Goal: Submit feedback/report problem: Submit feedback/report problem

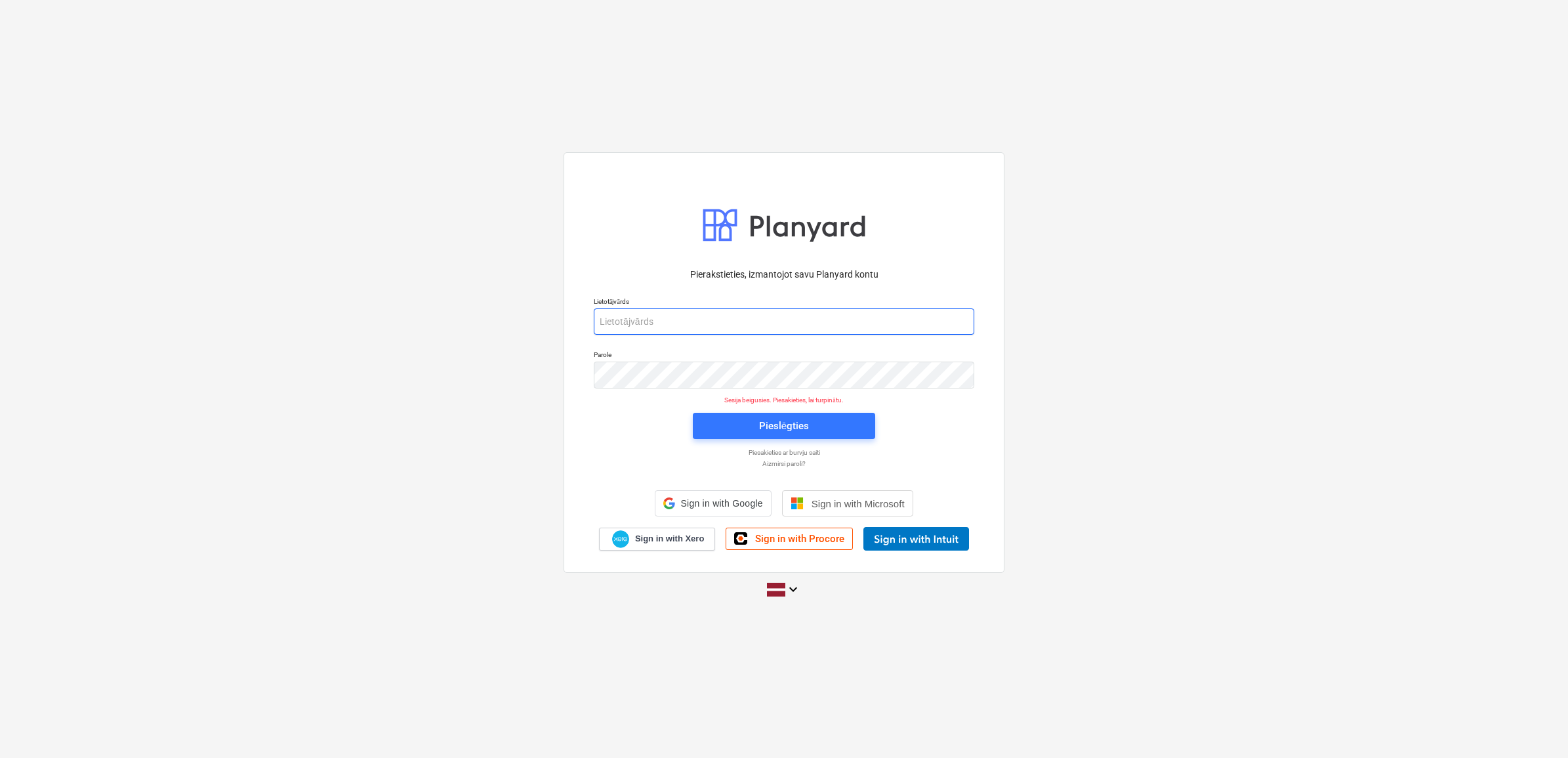
type input "[PERSON_NAME][EMAIL_ADDRESS][DOMAIN_NAME]"
click at [794, 433] on div "Pieslēgties" at bounding box center [784, 426] width 50 height 17
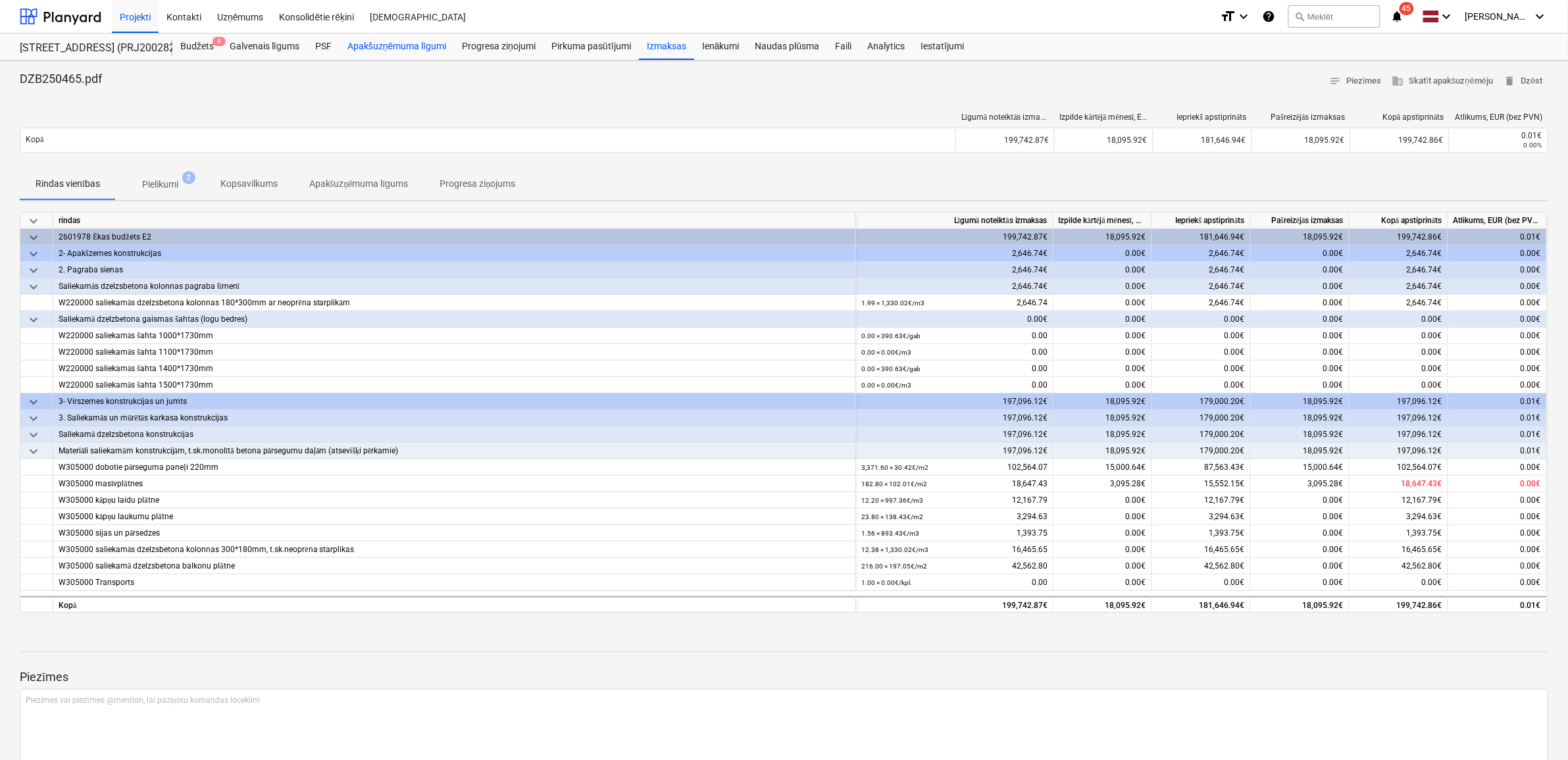
click at [383, 49] on div "Apakšuzņēmuma līgumi" at bounding box center [397, 46] width 114 height 26
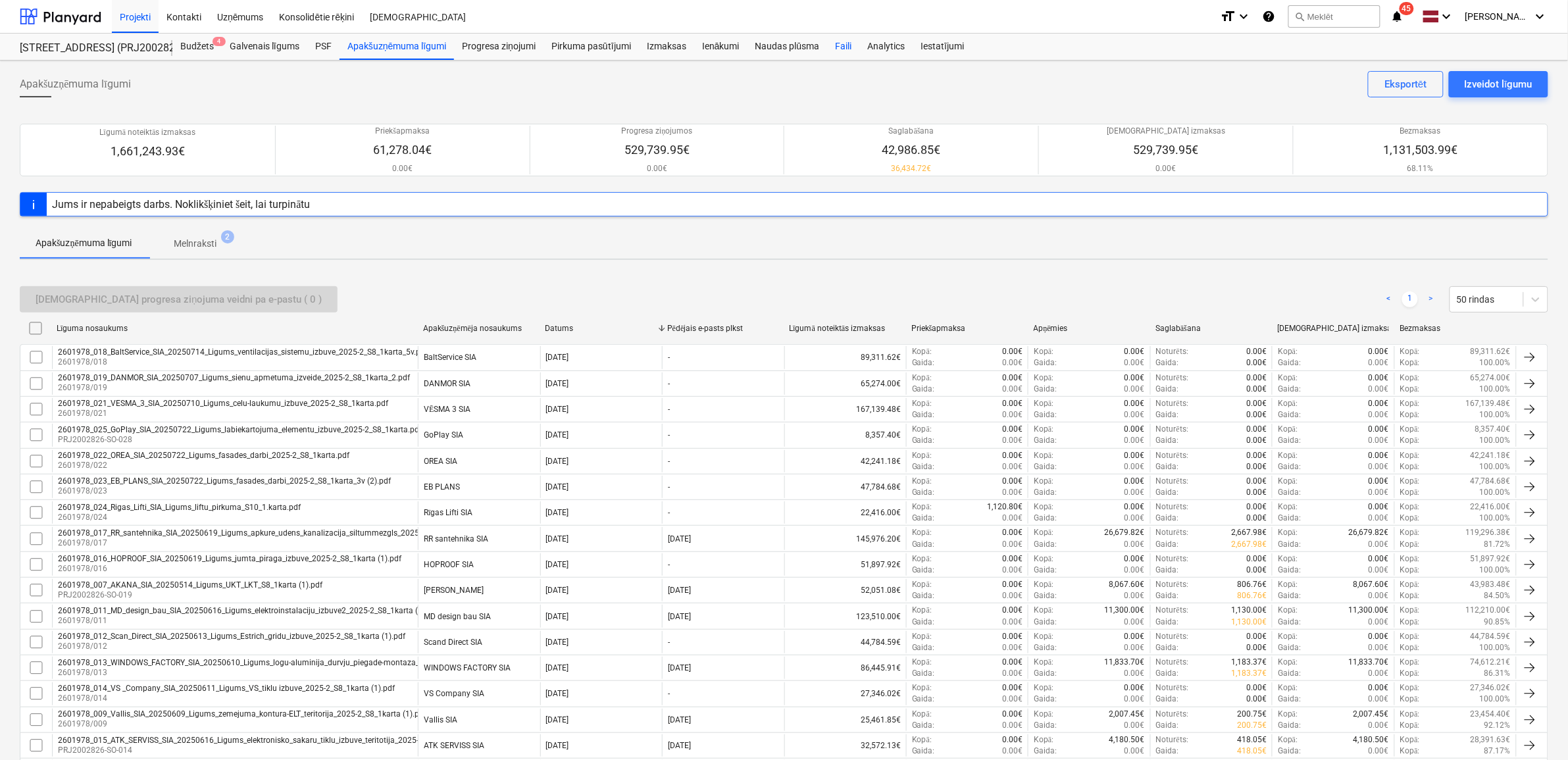
click at [838, 47] on div "Faili" at bounding box center [844, 46] width 32 height 26
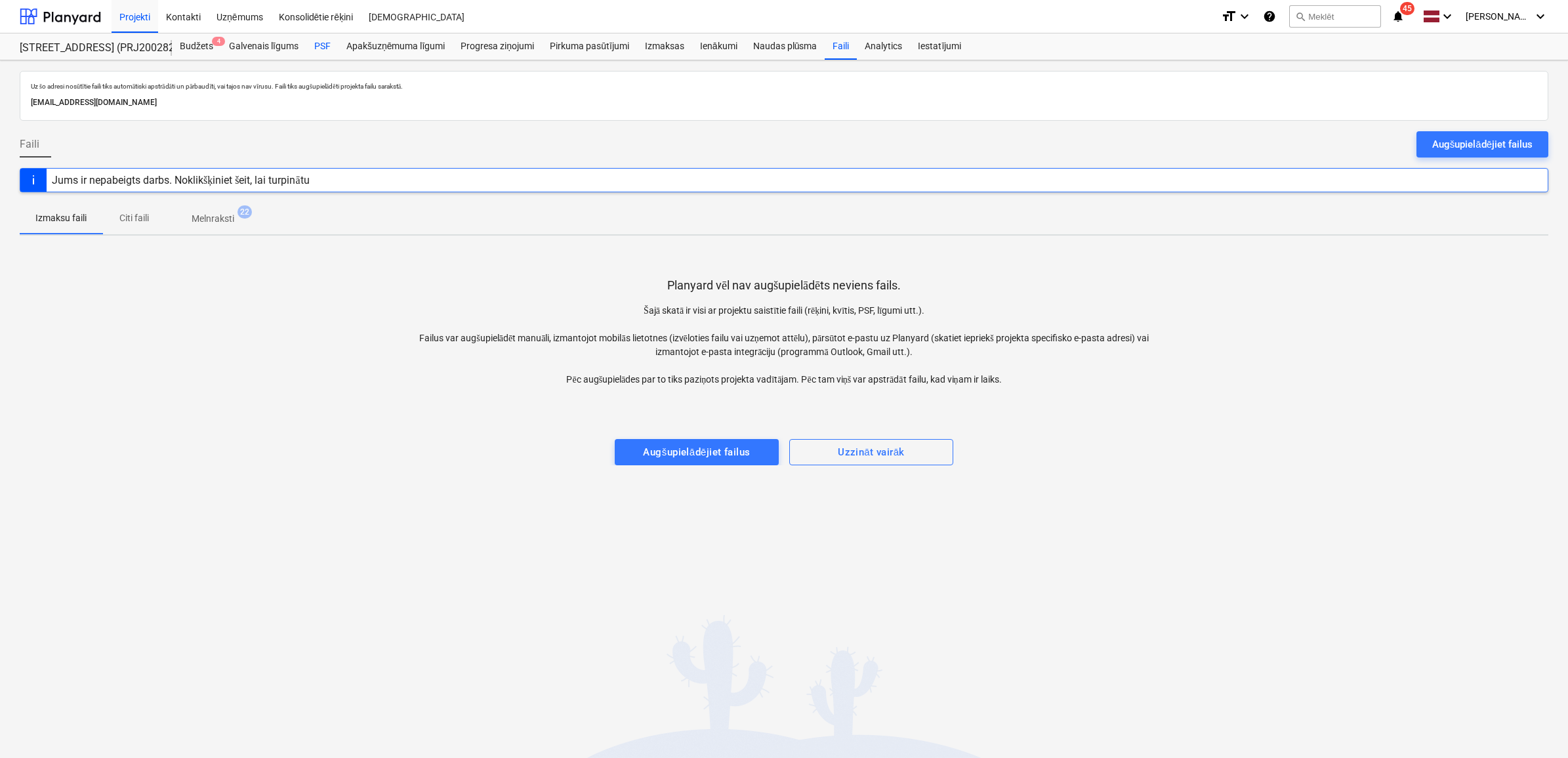
click at [317, 46] on div "PSF" at bounding box center [323, 46] width 32 height 26
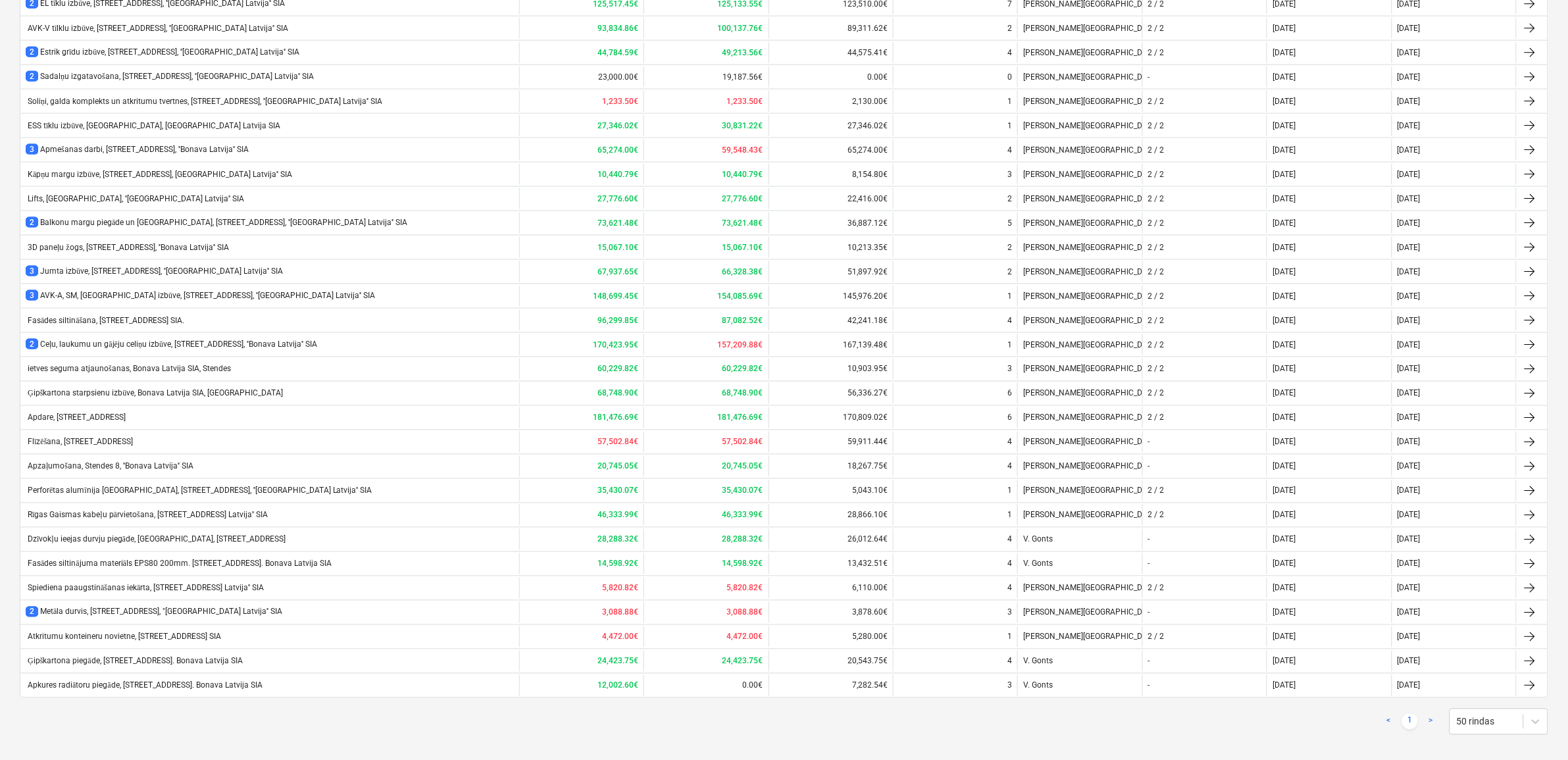
scroll to position [714, 0]
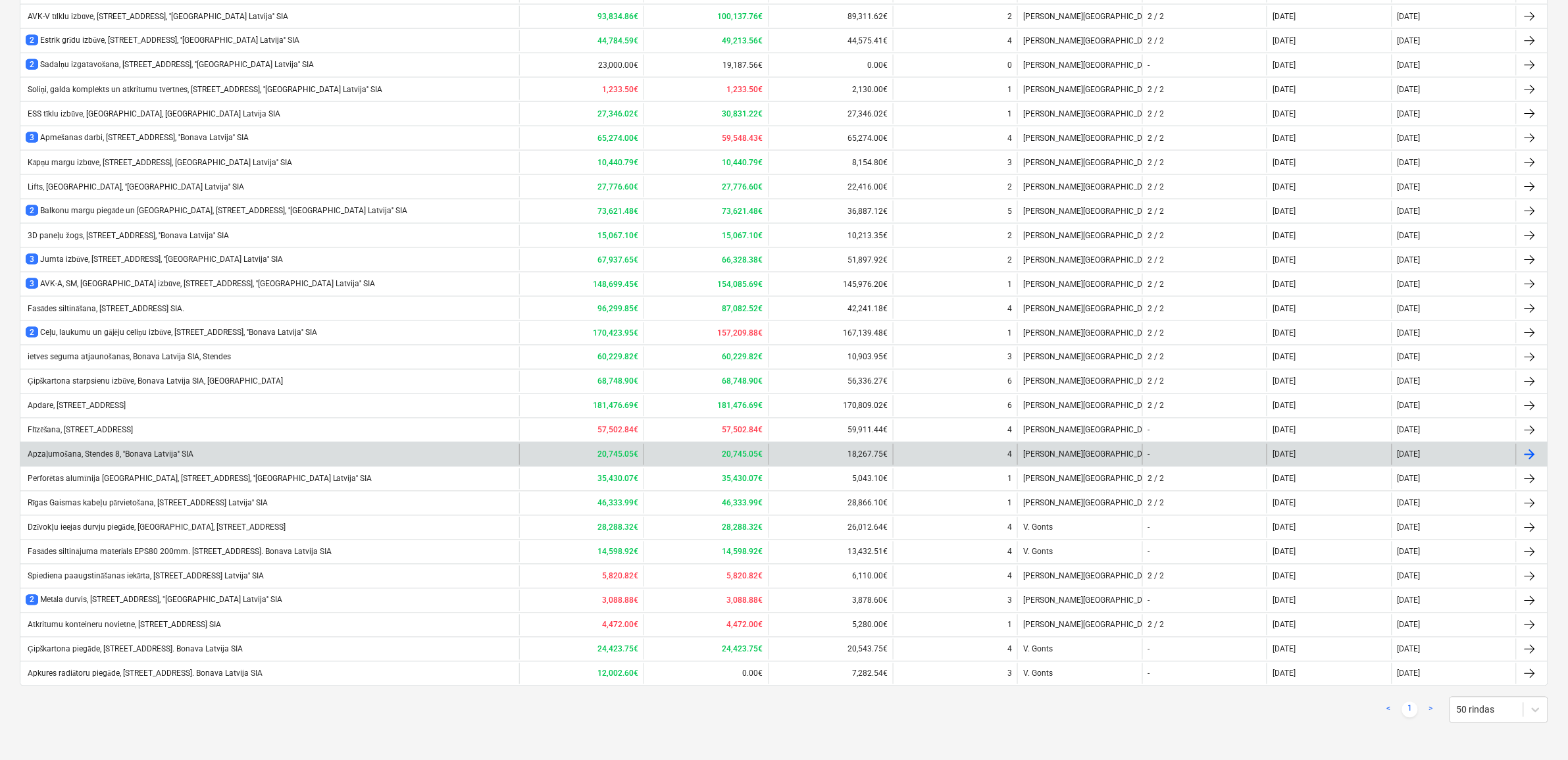
click at [112, 450] on div "Apzaļumošana, Stendes 8, ''Bonava Latvija'' SIA" at bounding box center [109, 455] width 168 height 10
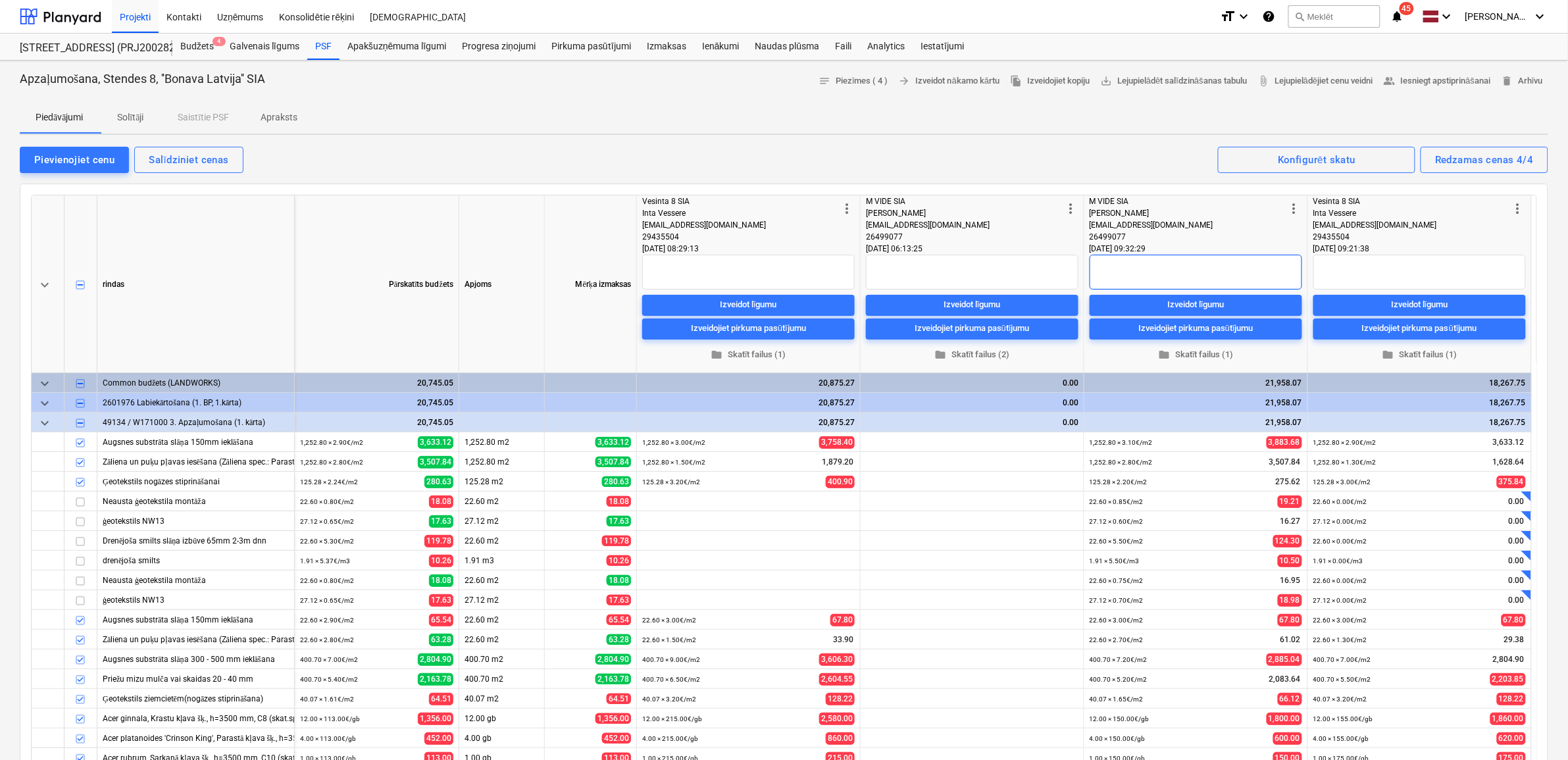
click at [1195, 272] on textarea at bounding box center [1196, 272] width 212 height 35
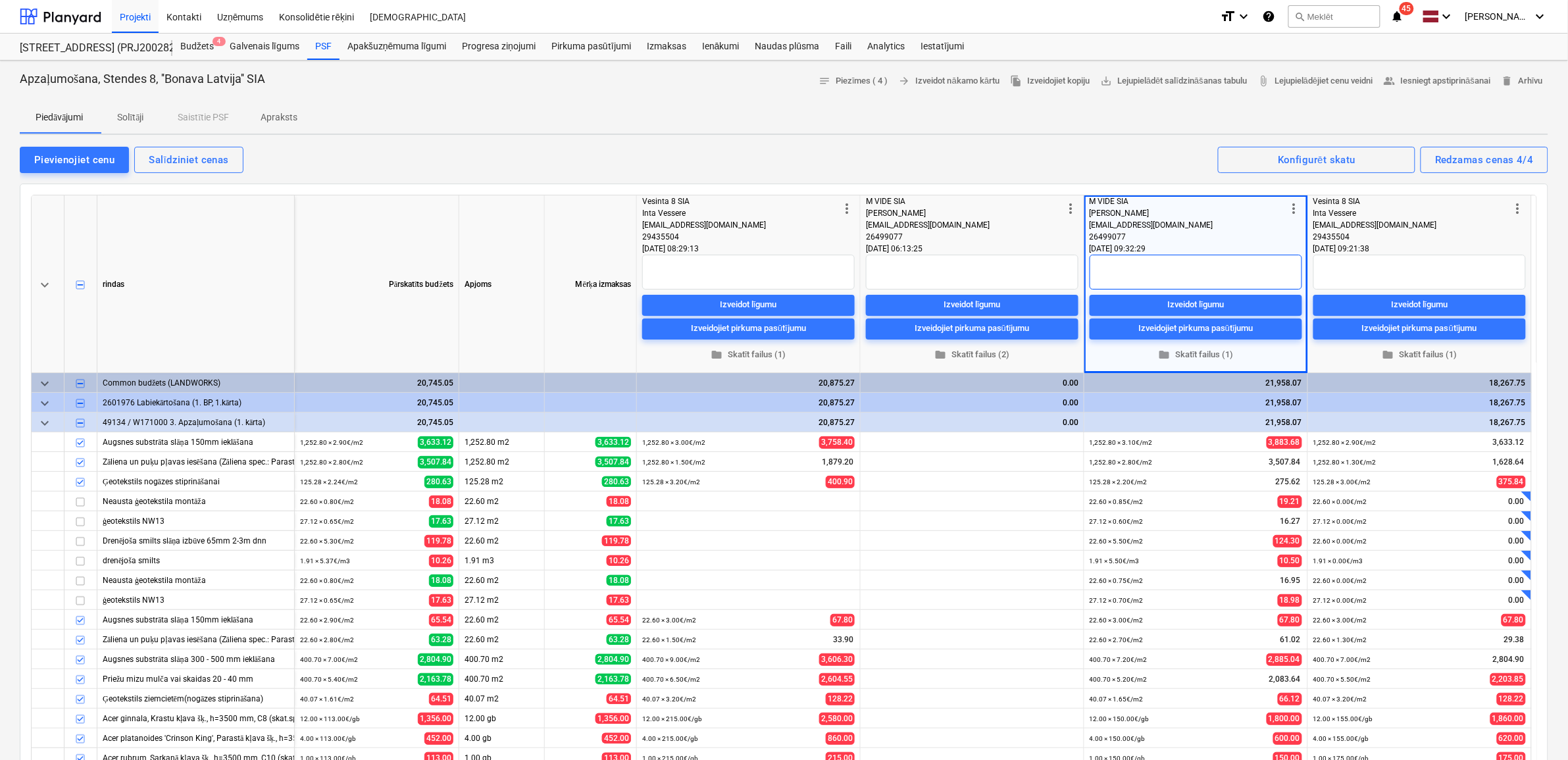
type textarea "x"
type textarea "C"
type textarea "x"
type textarea "Ce"
type textarea "x"
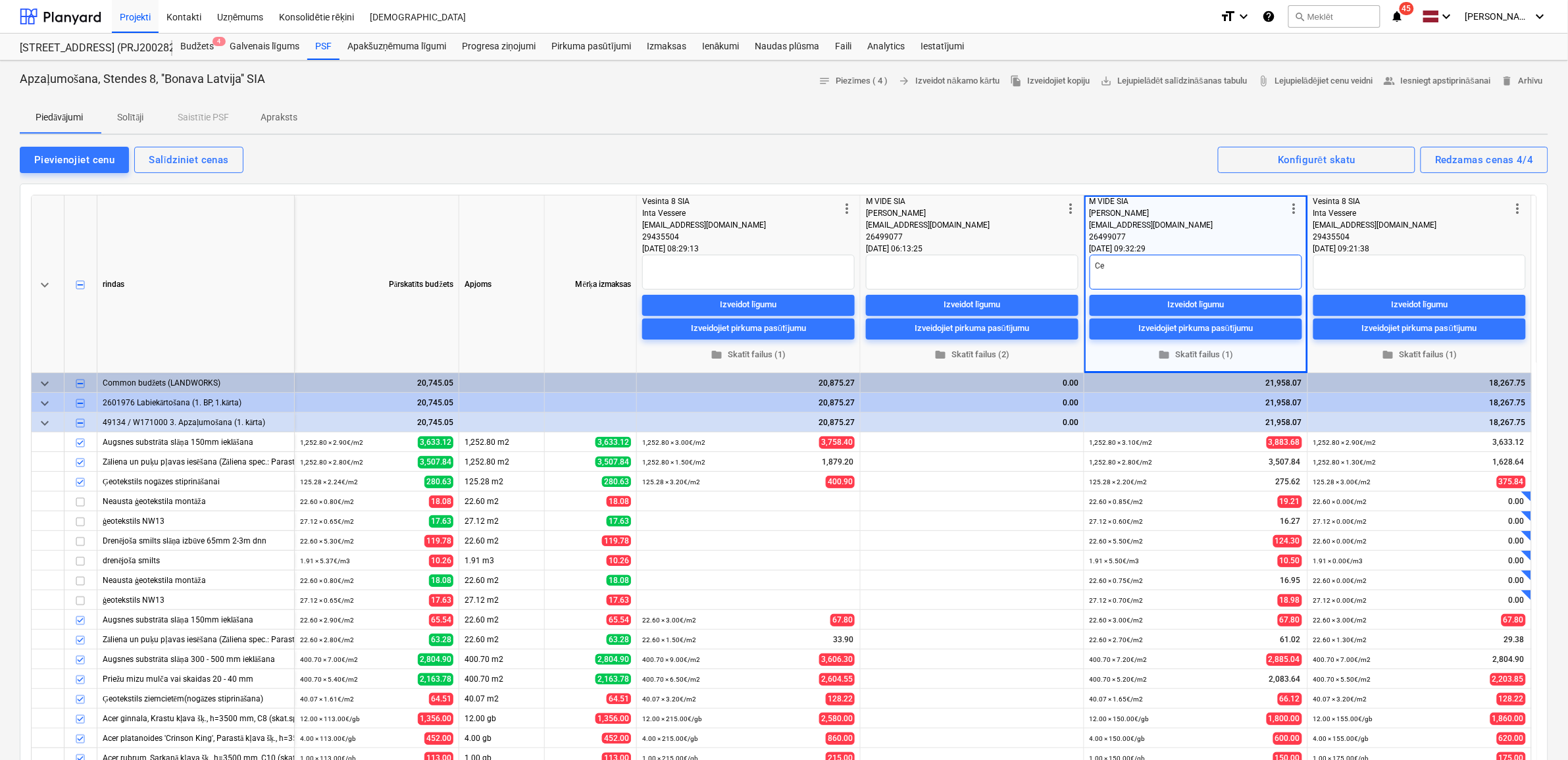
type textarea "Cen"
type textarea "x"
type textarea "Cenu"
type textarea "x"
type textarea "Cenu"
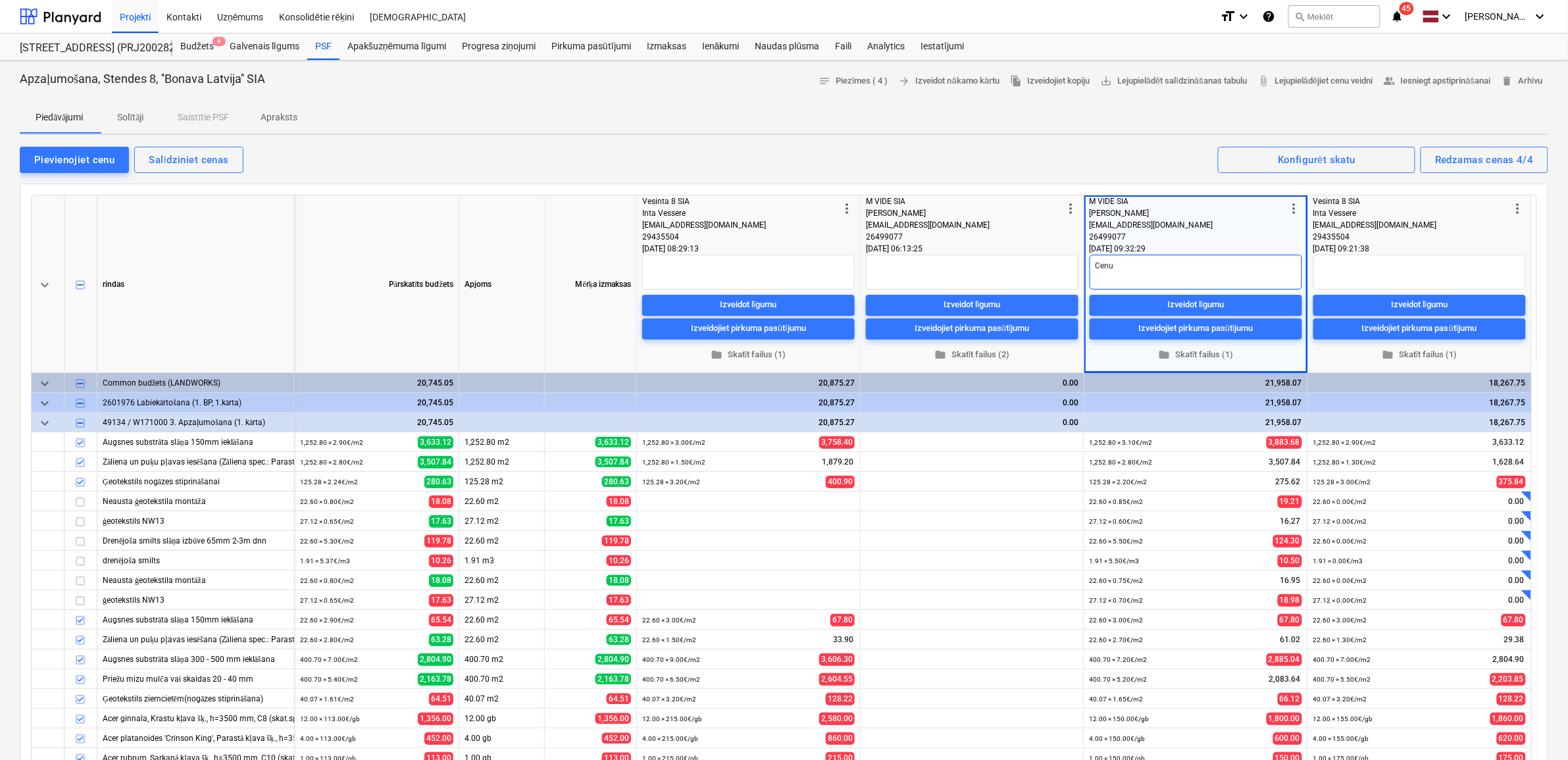
type textarea "x"
type textarea "Cenu s"
type textarea "x"
type textarea "Cenu sa"
type textarea "x"
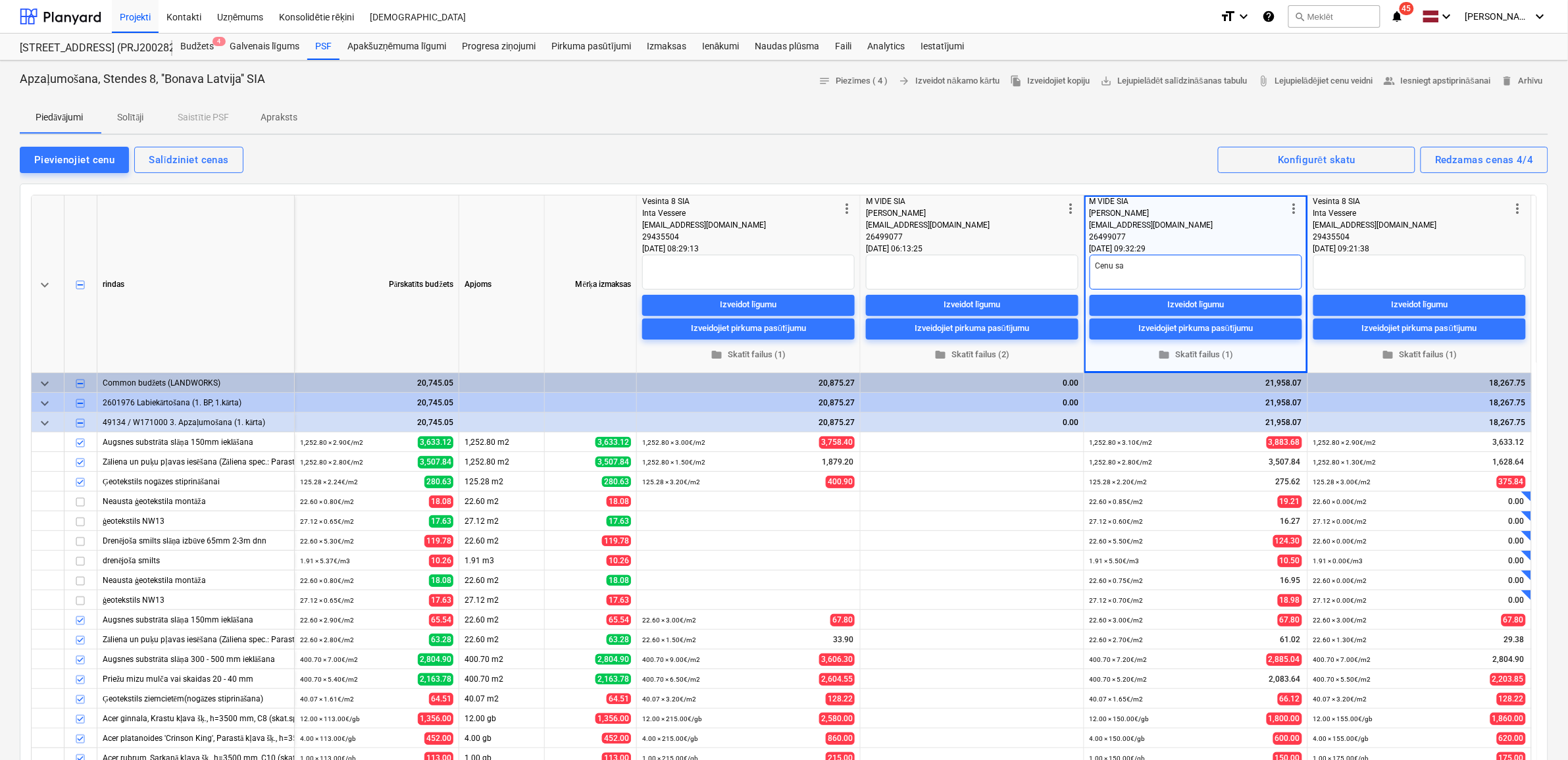
type textarea "[PERSON_NAME]"
type textarea "x"
type textarea "Cenu sama"
type textarea "x"
type textarea "Cenu samaz"
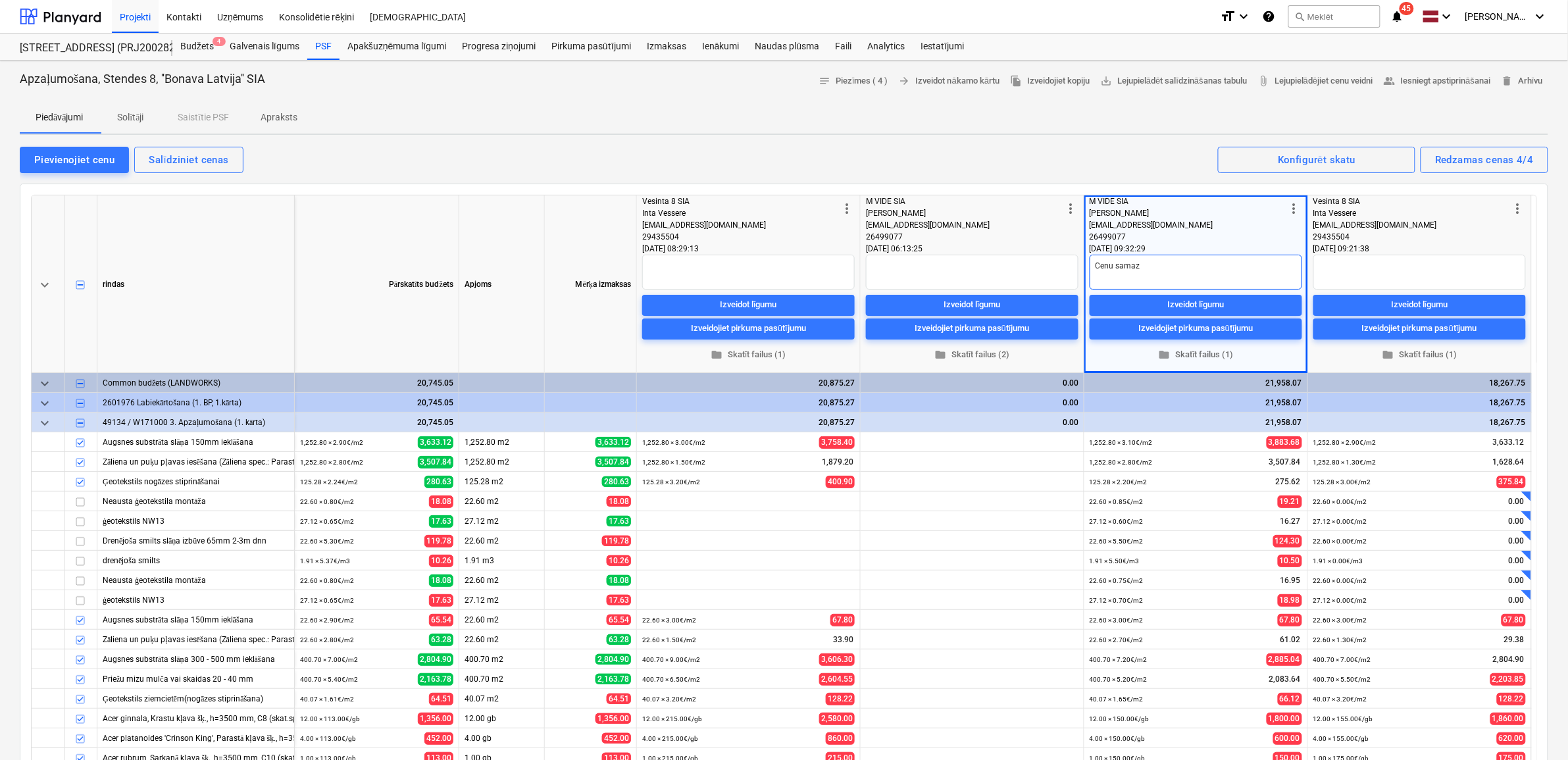
type textarea "x"
type textarea "Cenu samazi"
type textarea "x"
type textarea "[PERSON_NAME]"
type textarea "x"
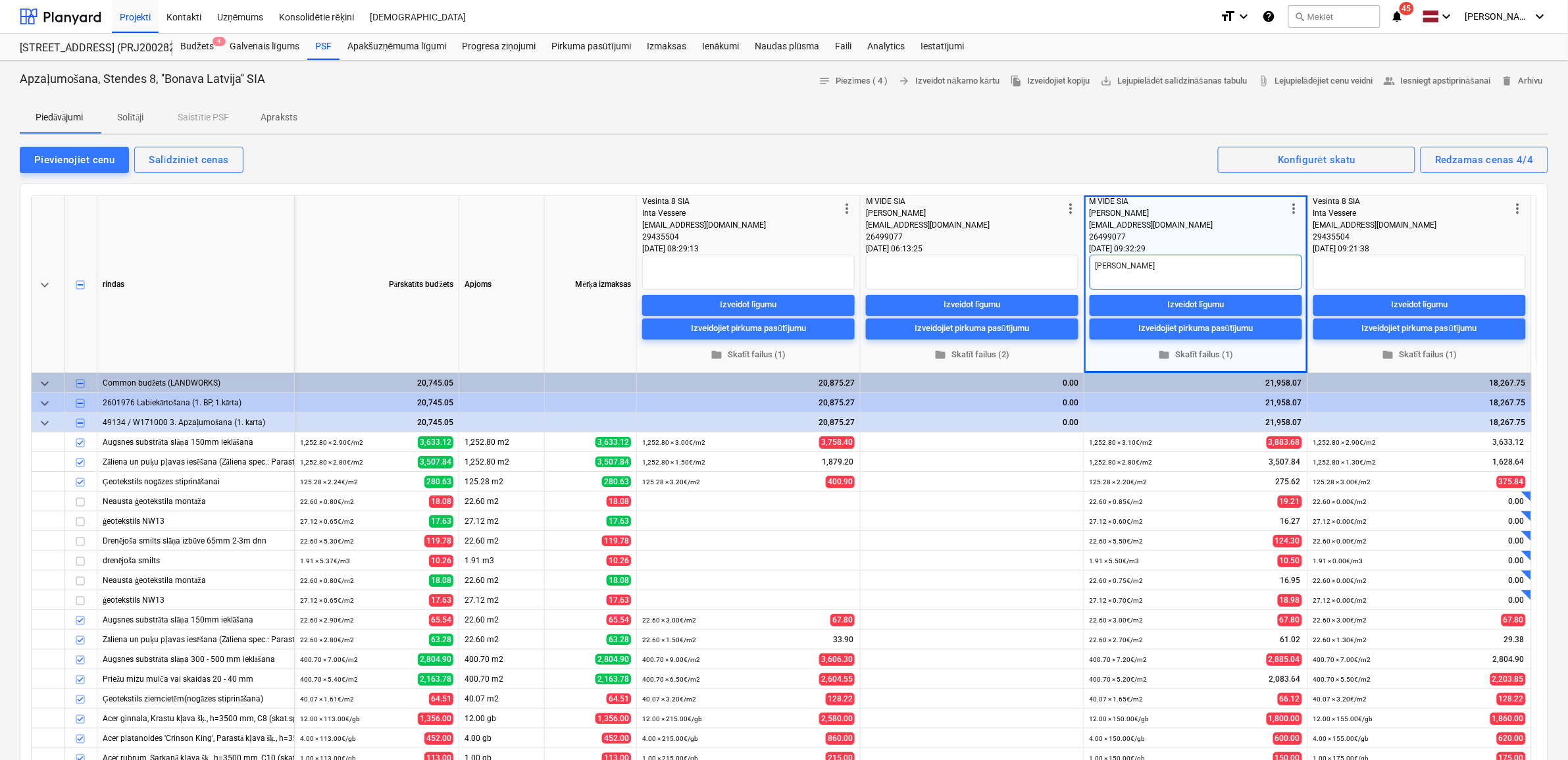
type textarea "Cenu samazinā"
type textarea "x"
type textarea "Cenu samazināj"
type textarea "x"
type textarea "Cenu samazināju"
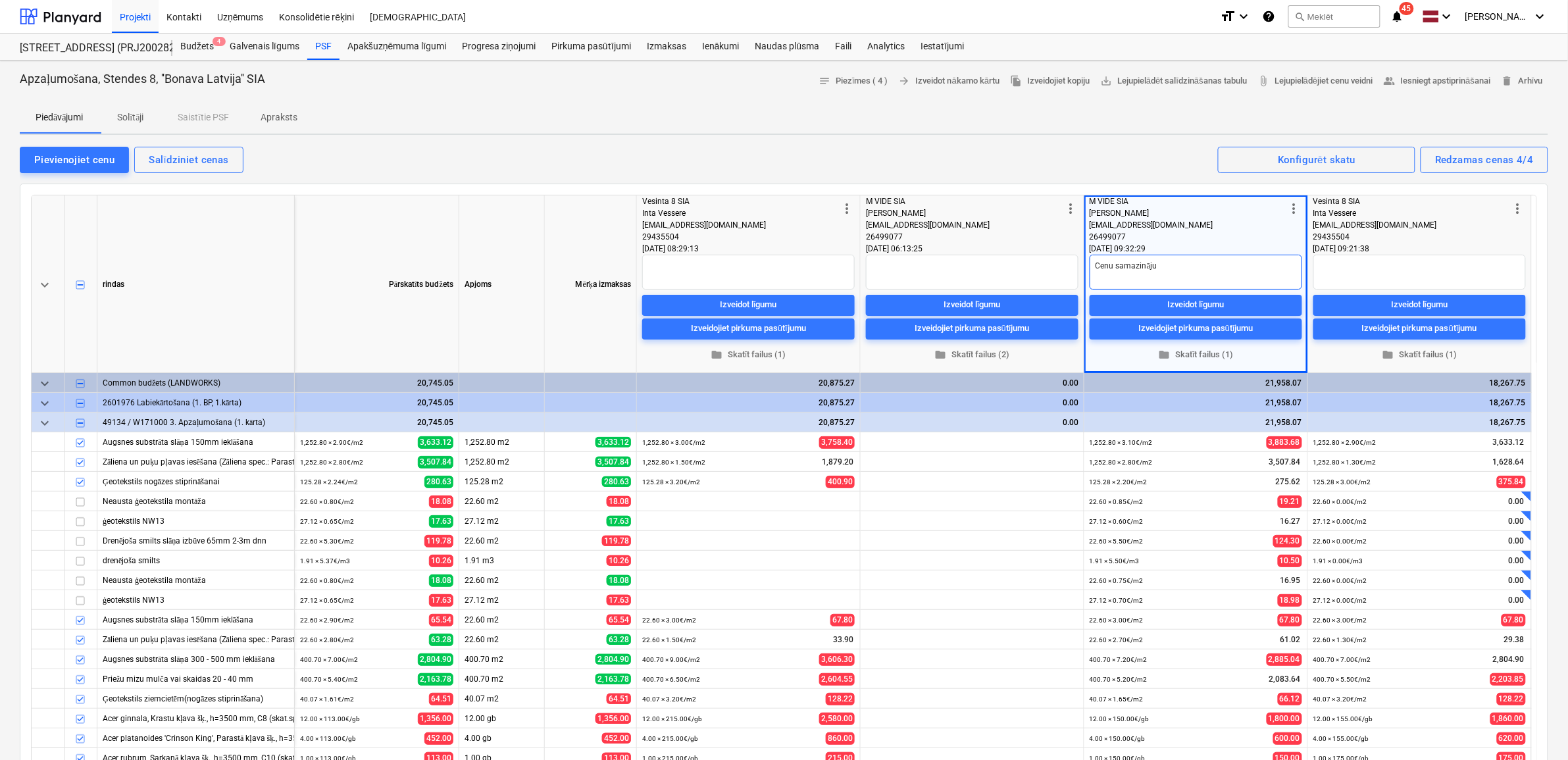
type textarea "x"
type textarea "Cenu samazinājum"
type textarea "x"
type textarea "Cenu samazinājumu"
type textarea "x"
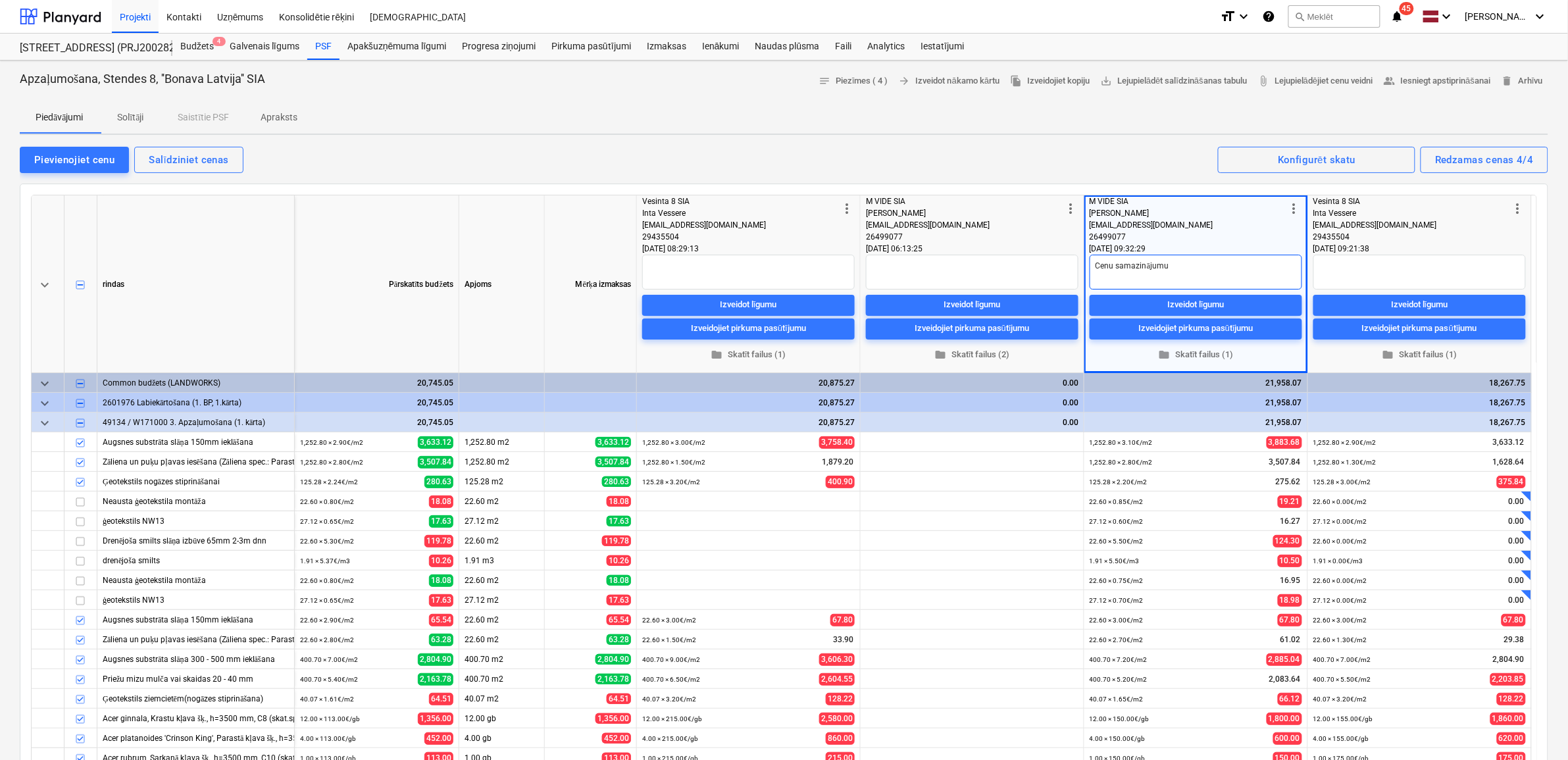
type textarea "Cenu samazinājumu"
type textarea "x"
type textarea "Cenu samazinājumu n"
type textarea "x"
type textarea "Cenu samazinājumu ne"
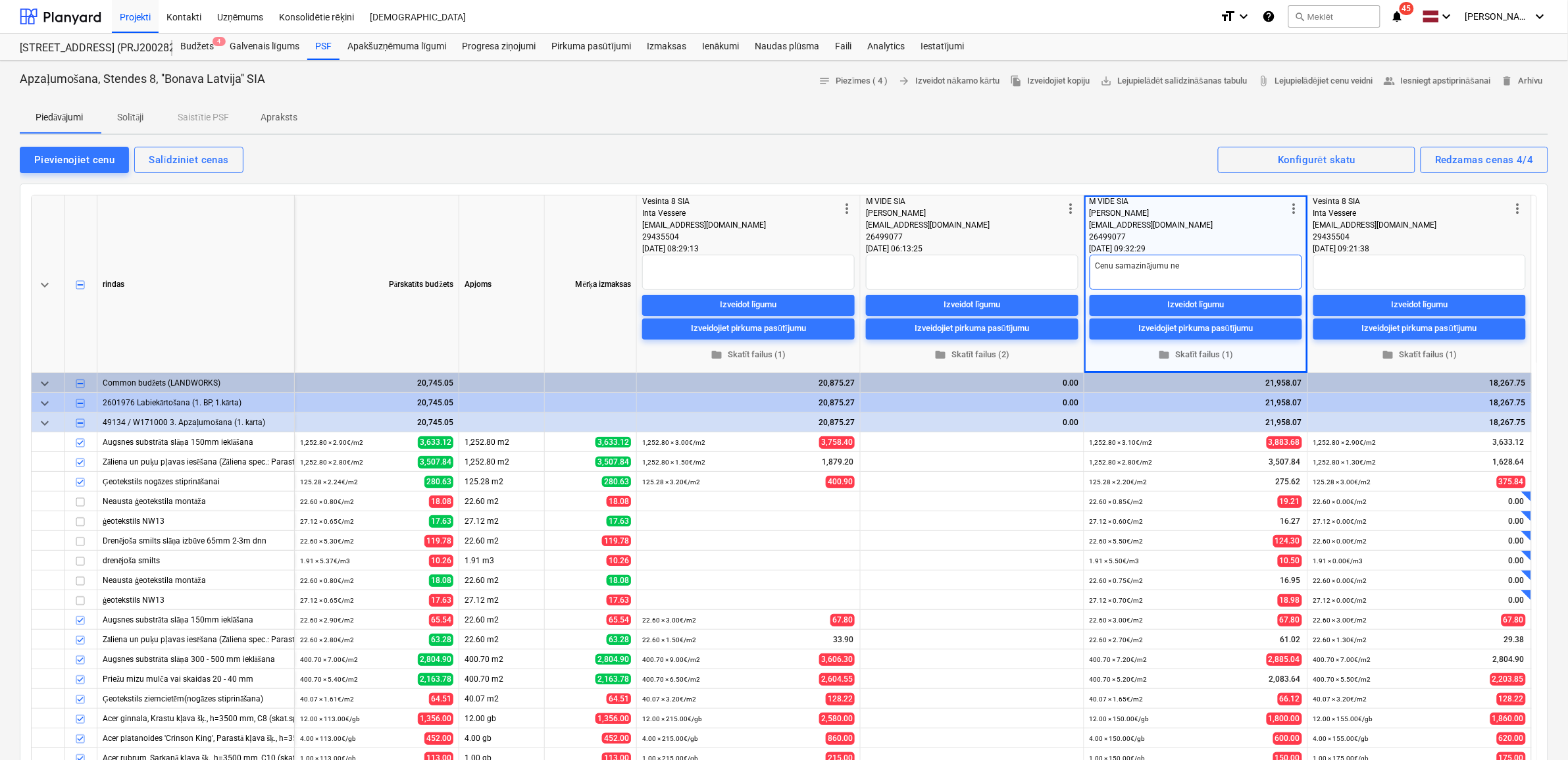
type textarea "x"
type textarea "Cenu samazinājumu nev"
type textarea "x"
type textarea "Cenu samazinājumu neva"
type textarea "x"
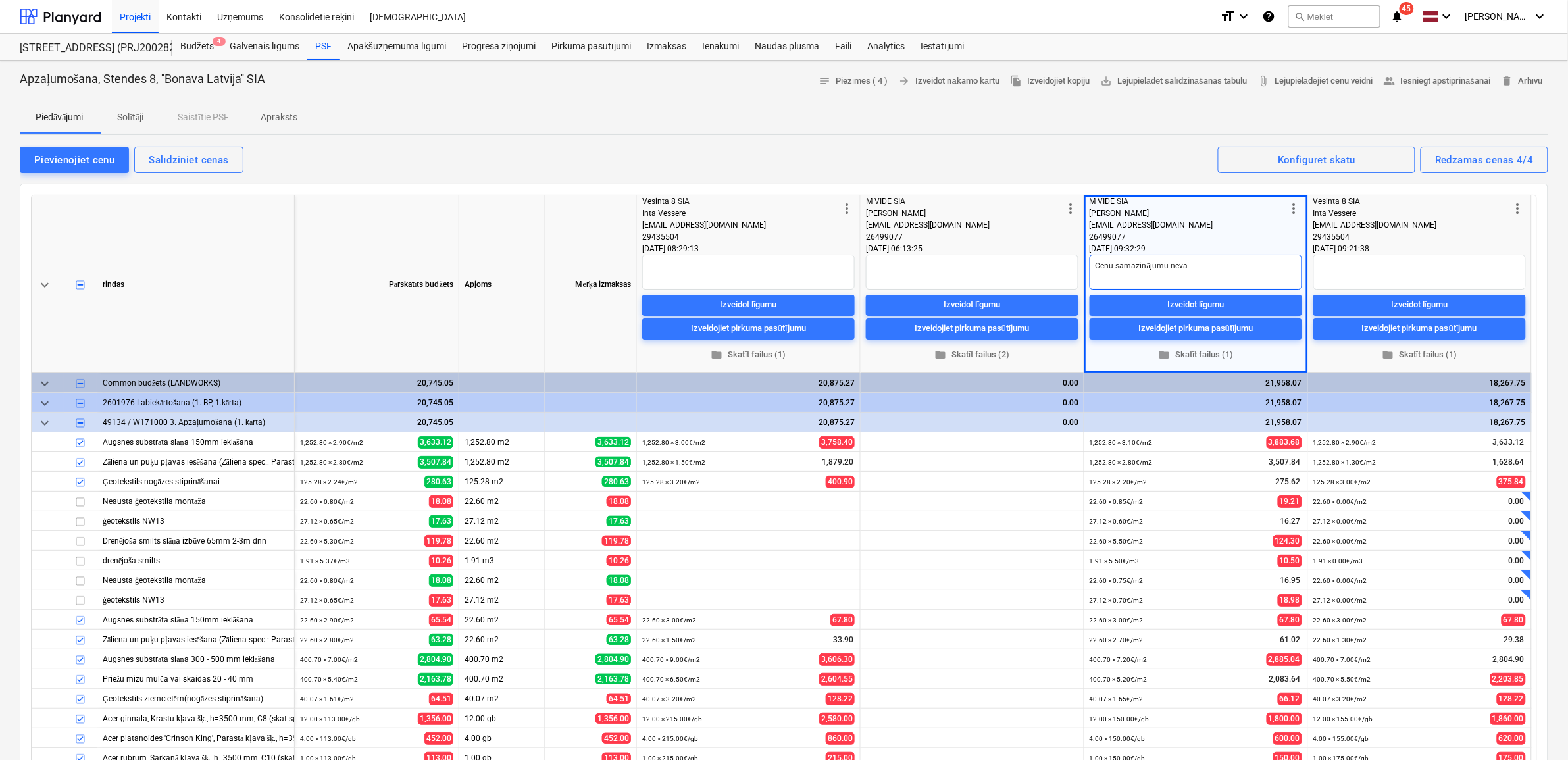
type textarea "Cenu samazinājumu nevar"
type textarea "x"
type textarea "Cenu samazinājumu nevar"
type textarea "x"
type textarea "Cenu samazinājumu nevar i"
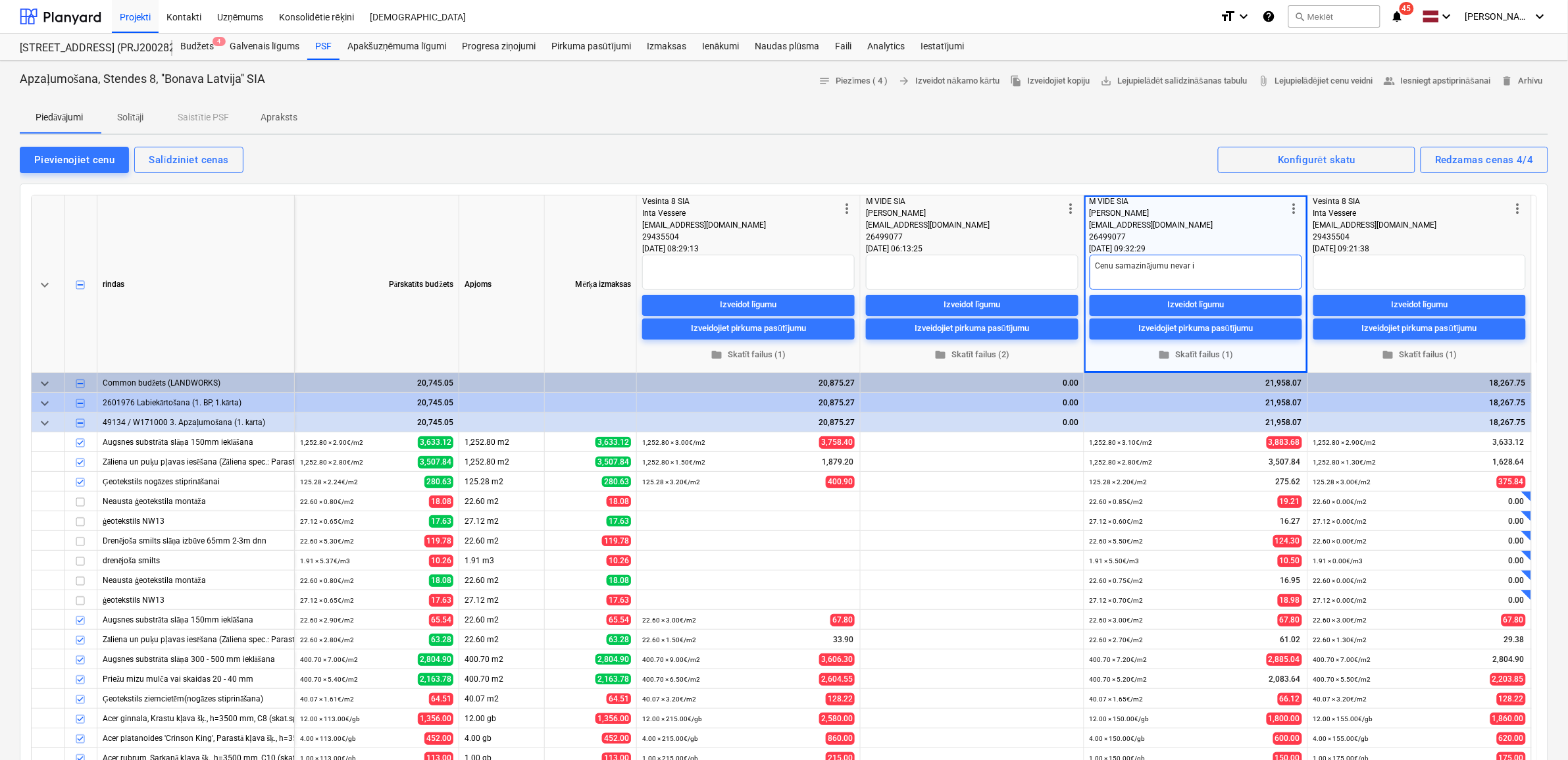
type textarea "x"
type textarea "Cenu samazinājumu nevar ie"
type textarea "x"
type textarea "Cenu samazinājumu nevar ied"
type textarea "x"
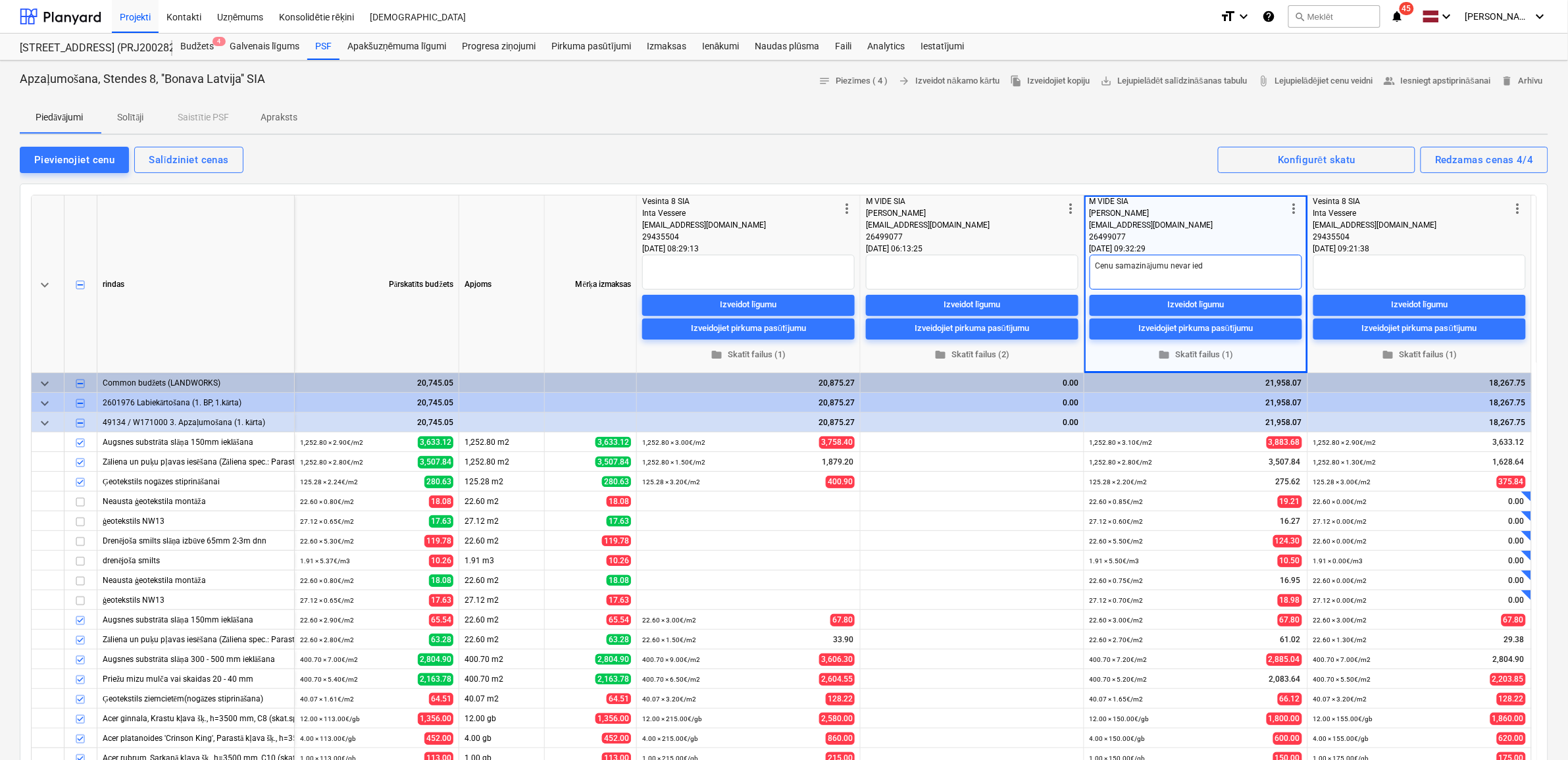
type textarea "Cenu samazinājumu nevar iedo"
type textarea "x"
type textarea "Cenu samazinājumu nevar iedot"
type textarea "x"
type textarea "Cenu samazinājumu nevar iedot."
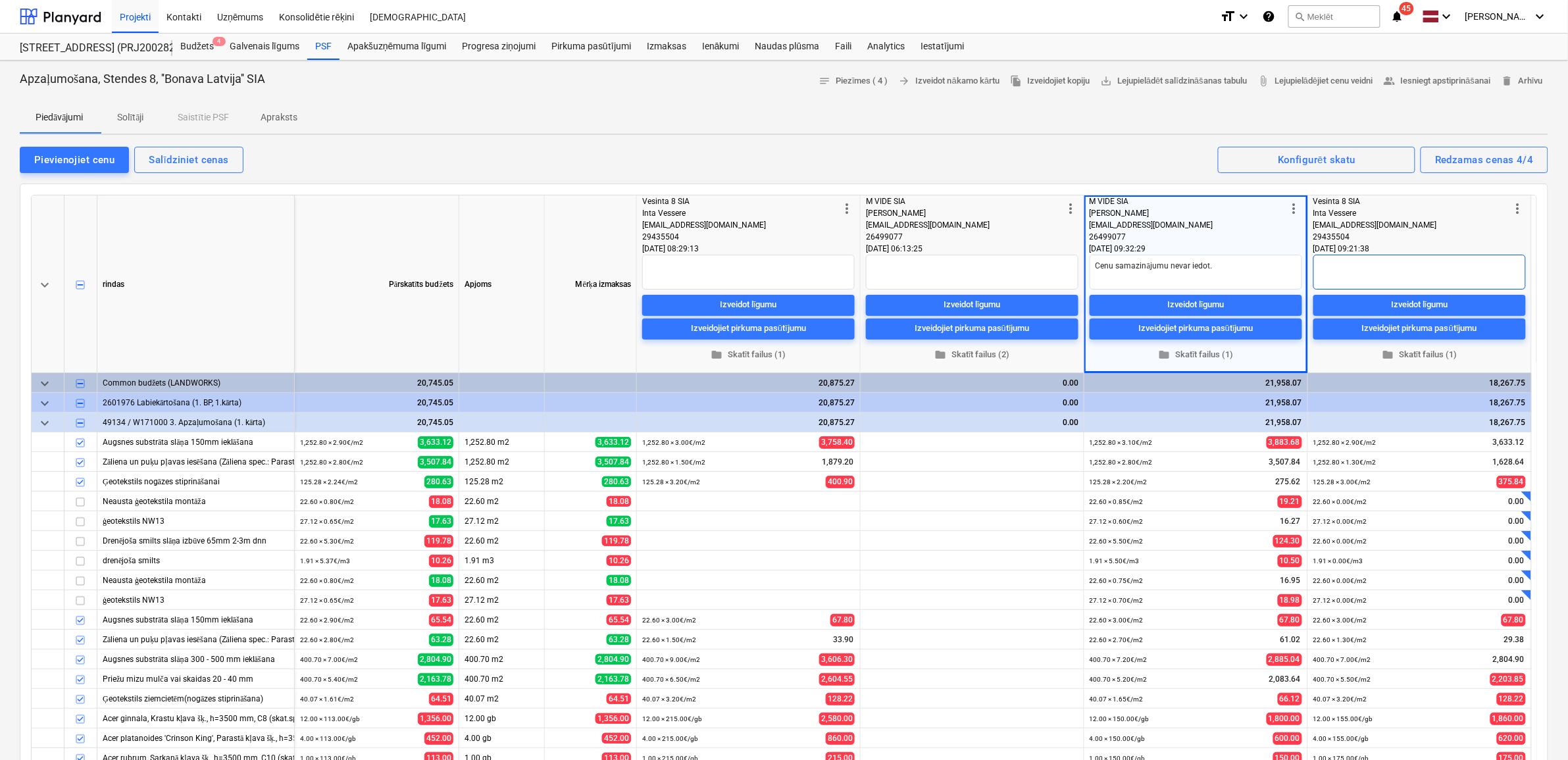
click at [1375, 262] on textarea at bounding box center [1420, 272] width 212 height 35
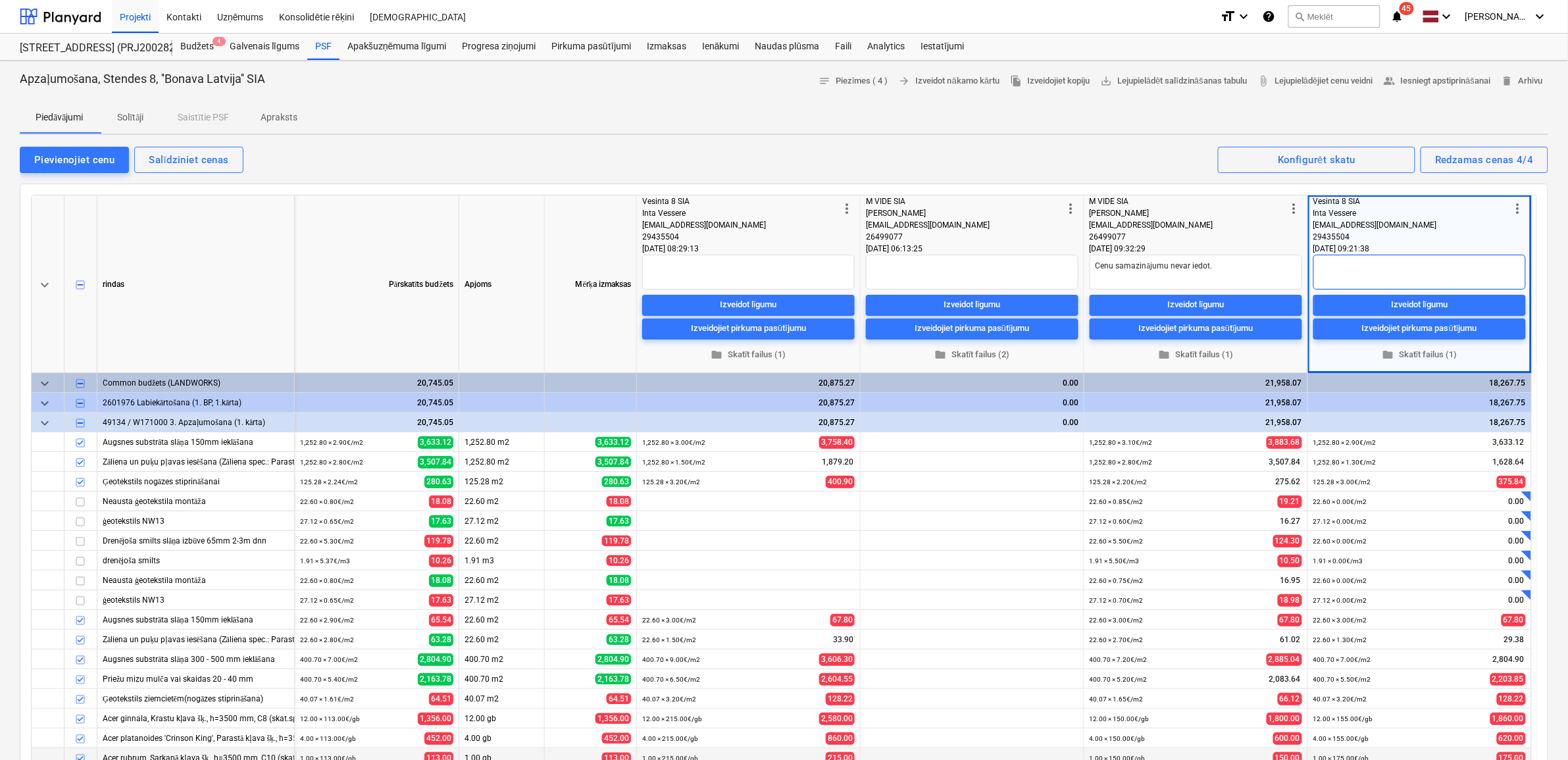
type textarea "x"
click at [846, 37] on div "Faili" at bounding box center [844, 46] width 32 height 26
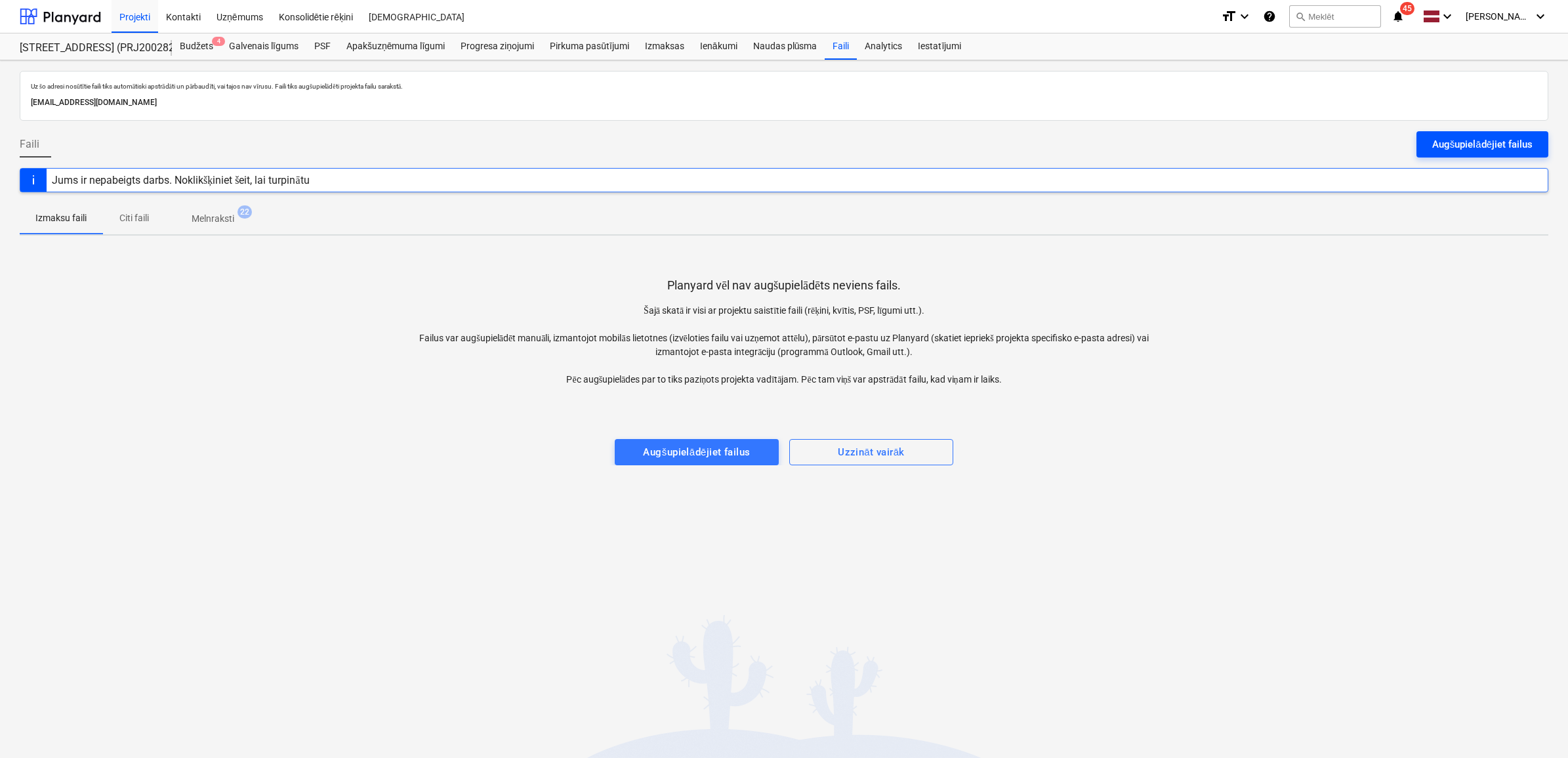
click at [1482, 148] on div "Augšupielādējiet failus" at bounding box center [1482, 144] width 100 height 17
